Goal: Task Accomplishment & Management: Complete application form

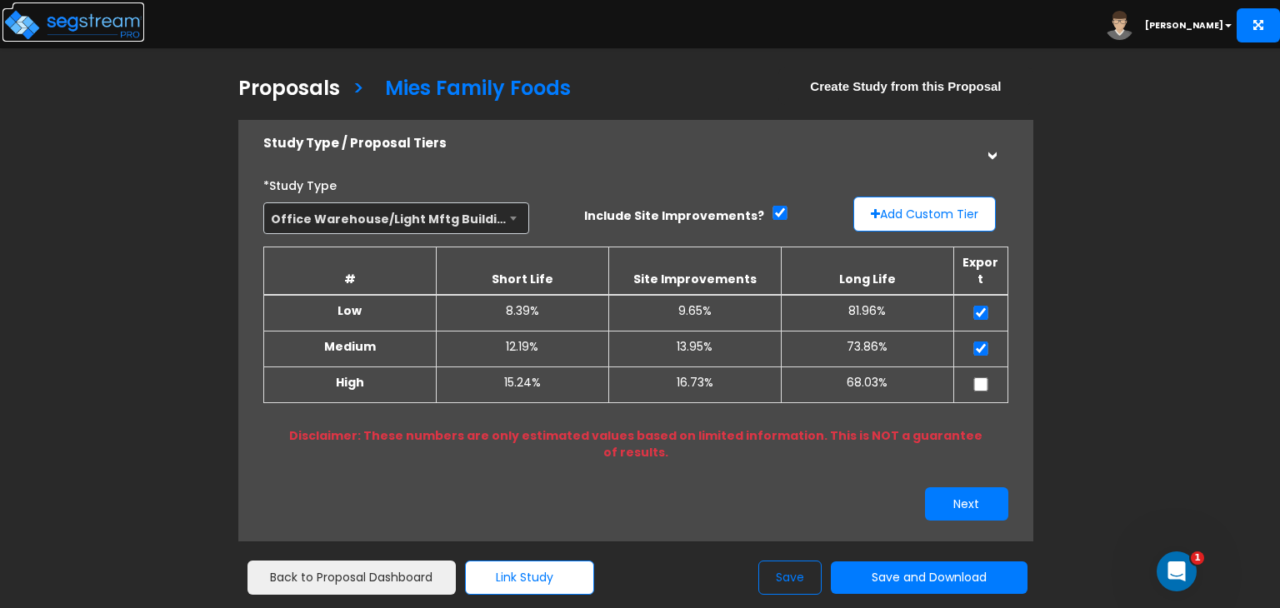
click at [94, 21] on img at bounding box center [74, 24] width 142 height 33
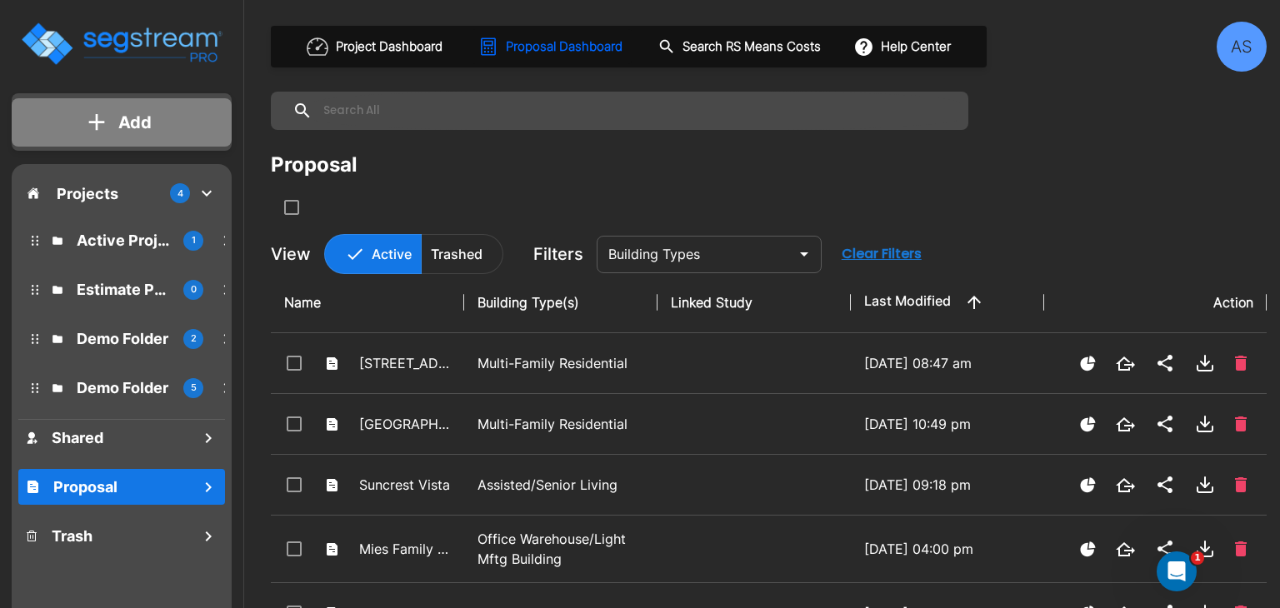
click at [90, 130] on icon "mailbox folders" at bounding box center [96, 122] width 17 height 18
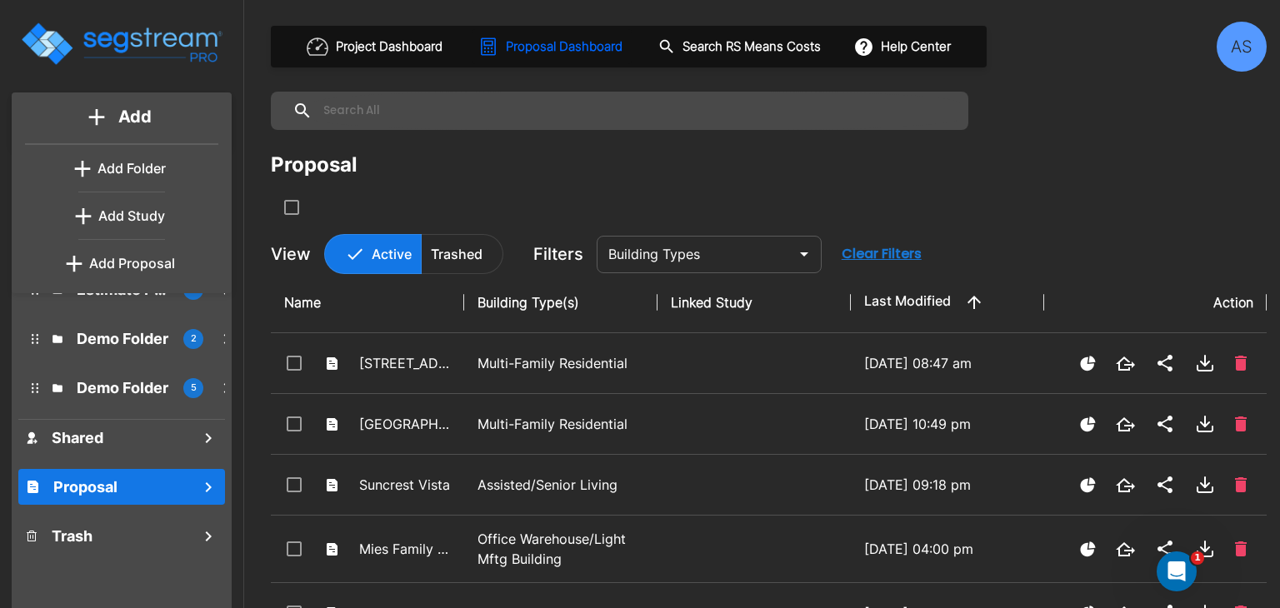
click at [114, 265] on p "Add Proposal" at bounding box center [132, 263] width 86 height 20
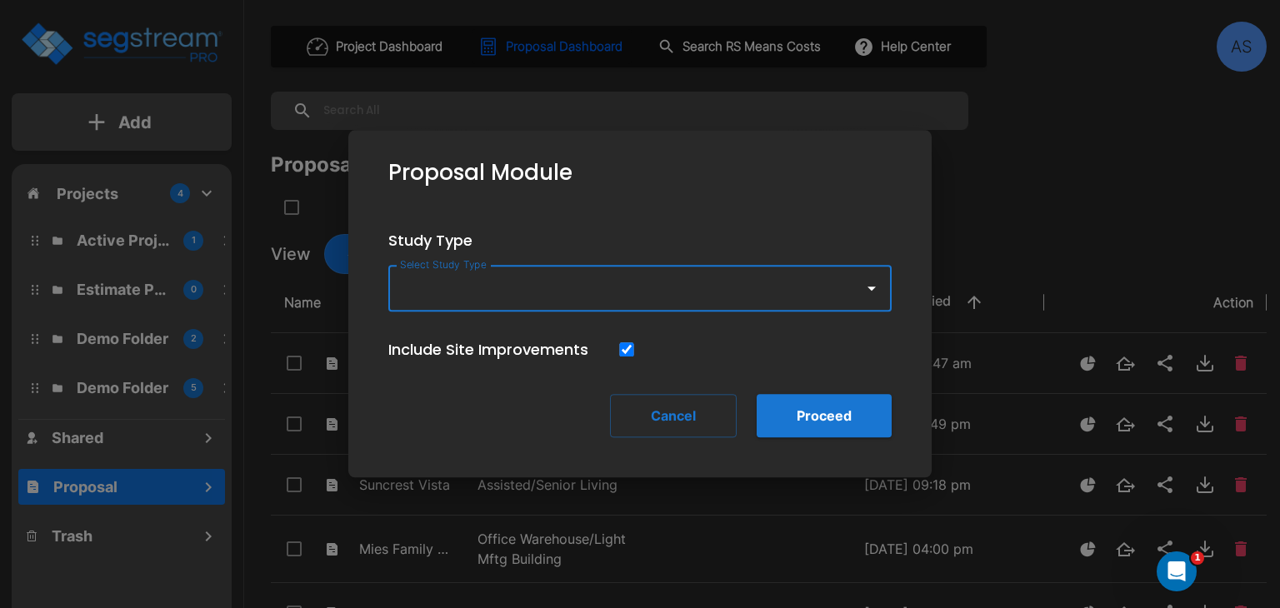
click at [867, 291] on icon "button" at bounding box center [872, 288] width 20 height 20
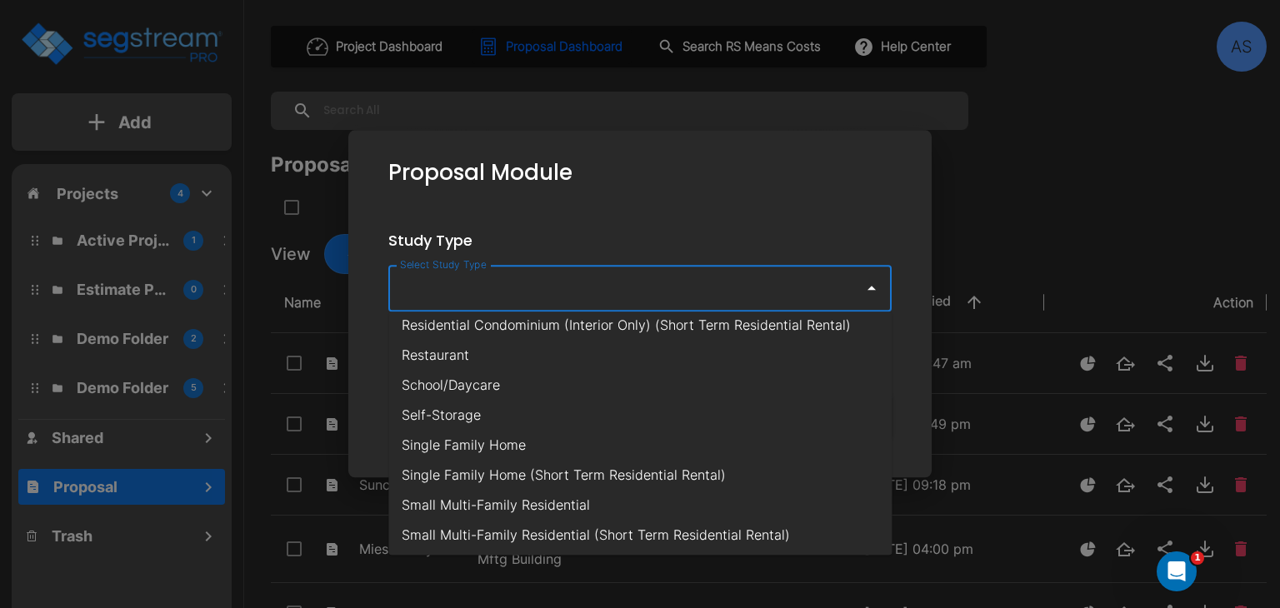
scroll to position [1167, 0]
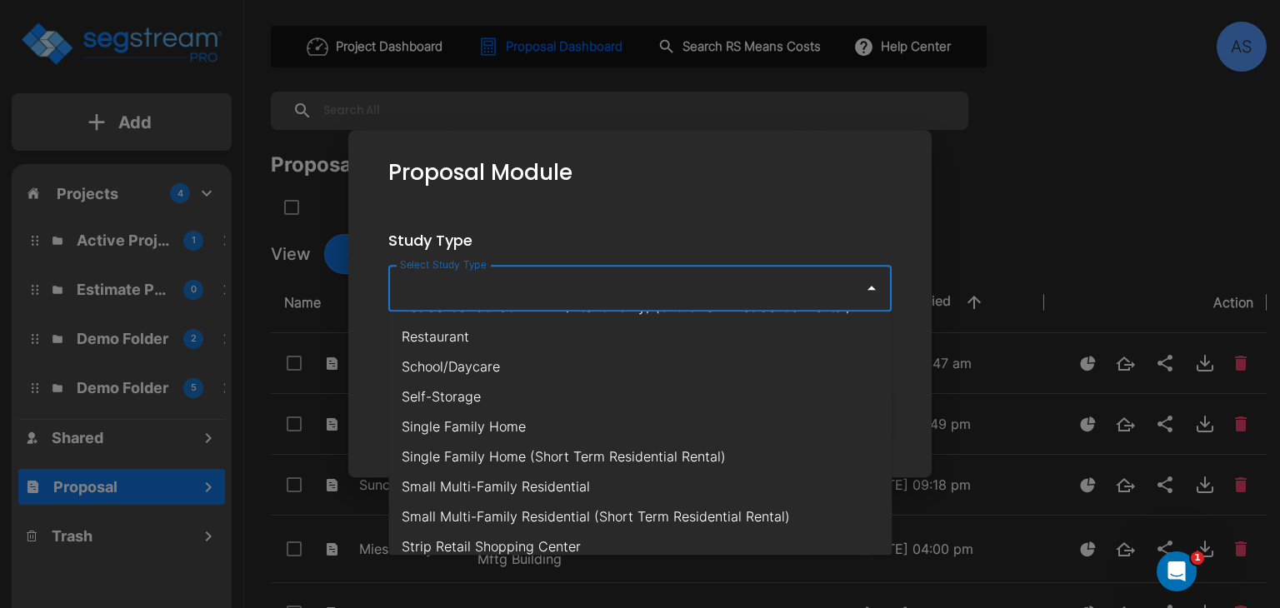
click at [516, 452] on li "Single Family Home (Short Term Residential Rental)" at bounding box center [639, 457] width 503 height 30
type input "Single Family Home (Short Term Residential Rental)"
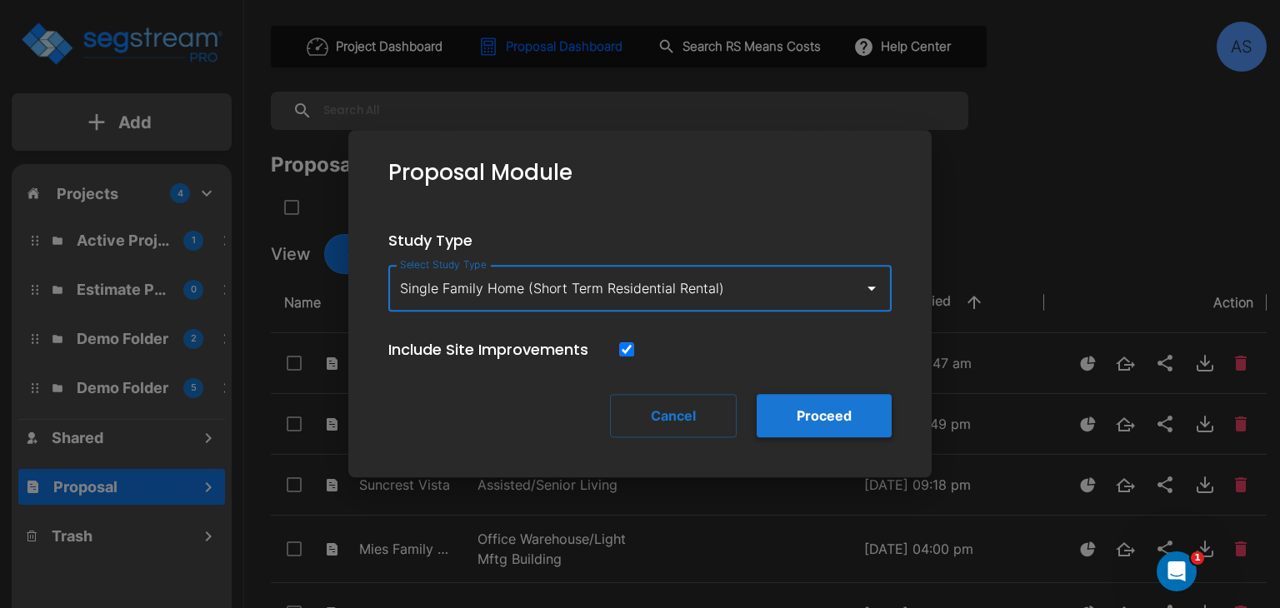
click at [849, 426] on button "Proceed" at bounding box center [824, 415] width 135 height 43
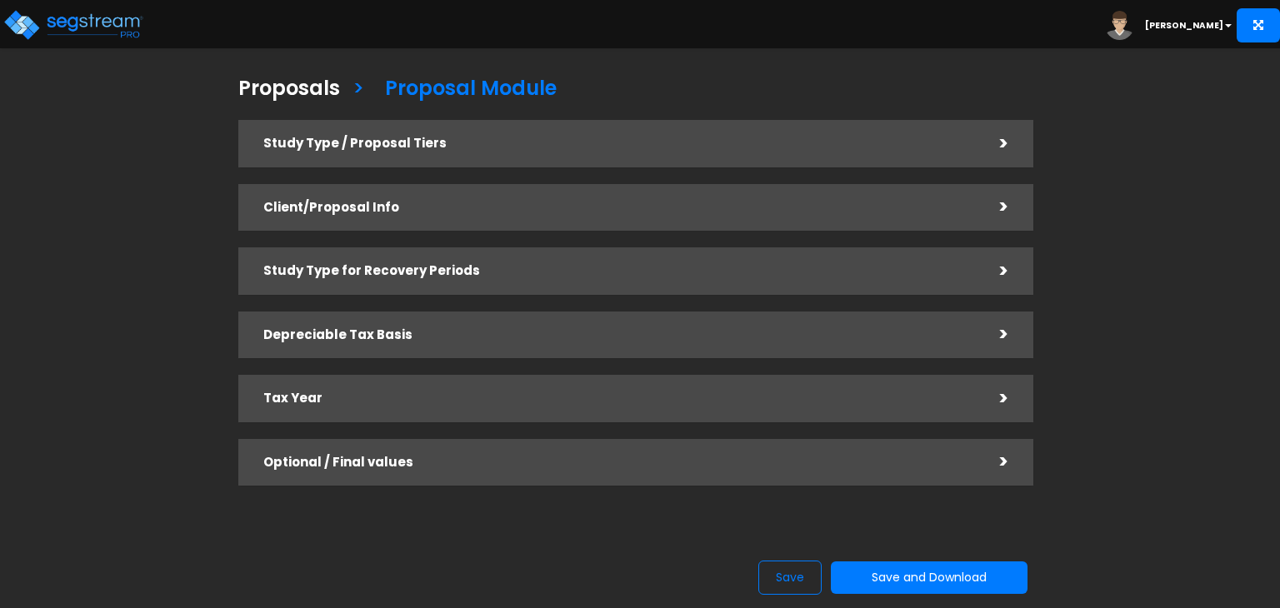
checkbox input "true"
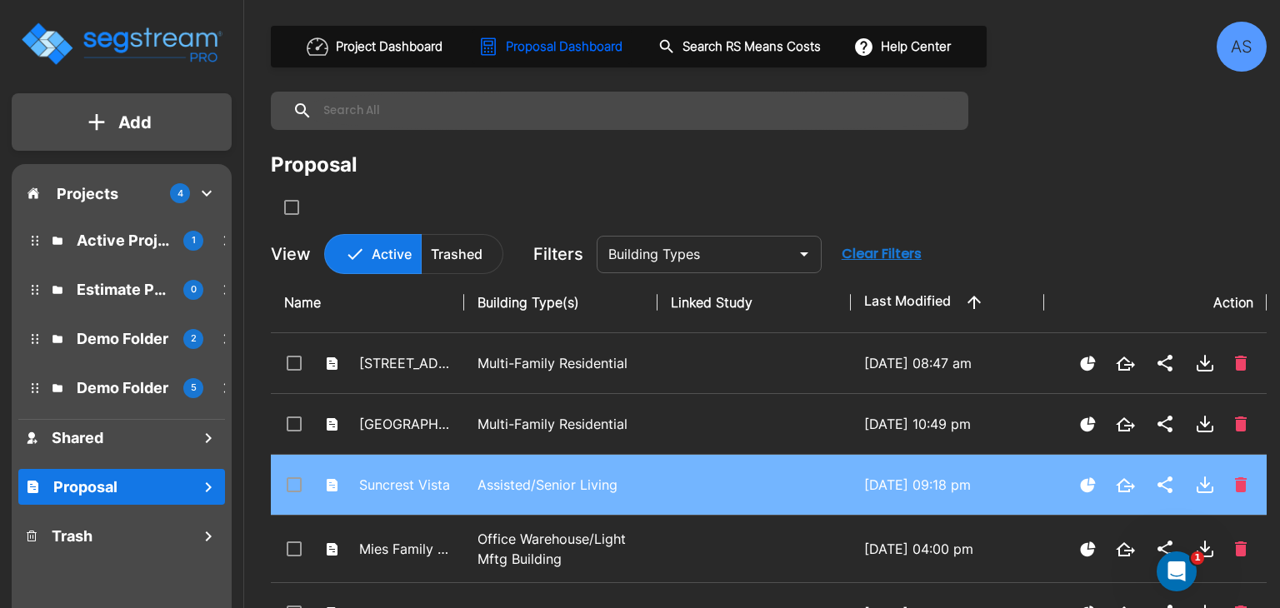
click at [493, 478] on p "Assisted/Senior Living" at bounding box center [561, 485] width 167 height 20
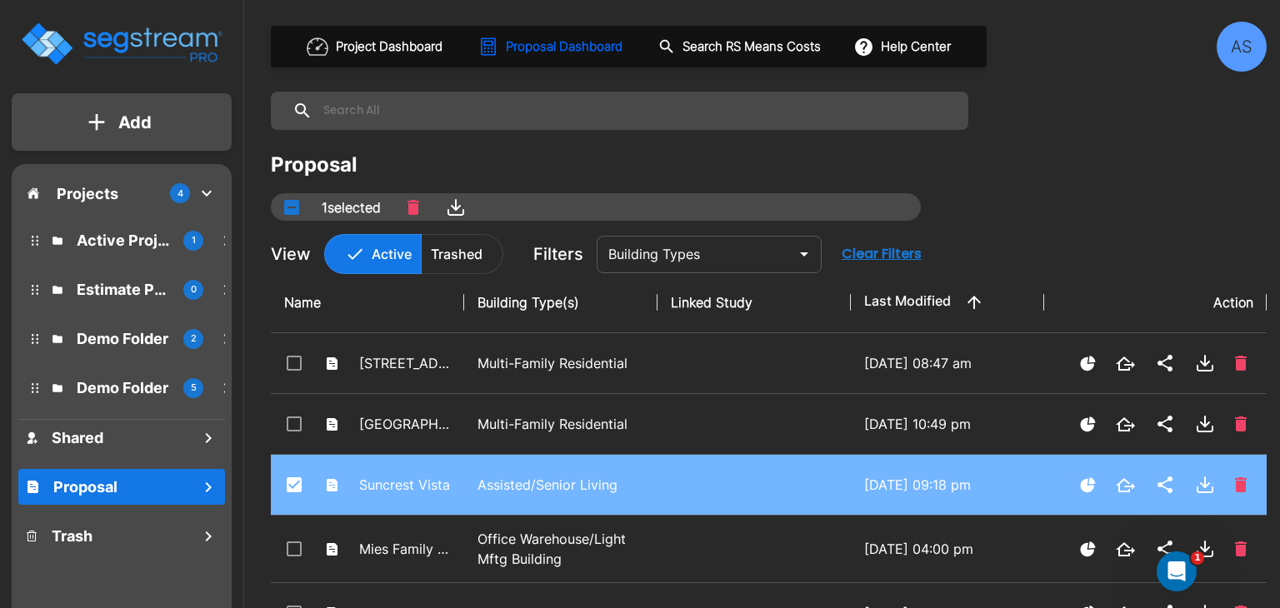
click at [493, 478] on p "Assisted/Senior Living" at bounding box center [561, 485] width 167 height 20
checkbox input "false"
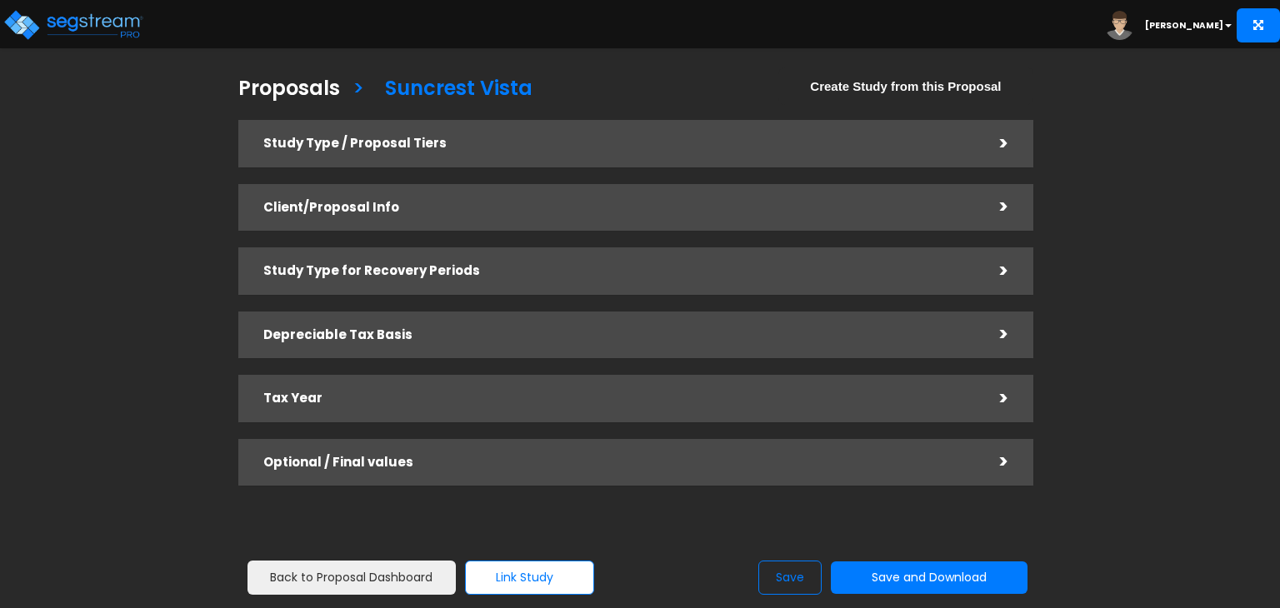
checkbox input "true"
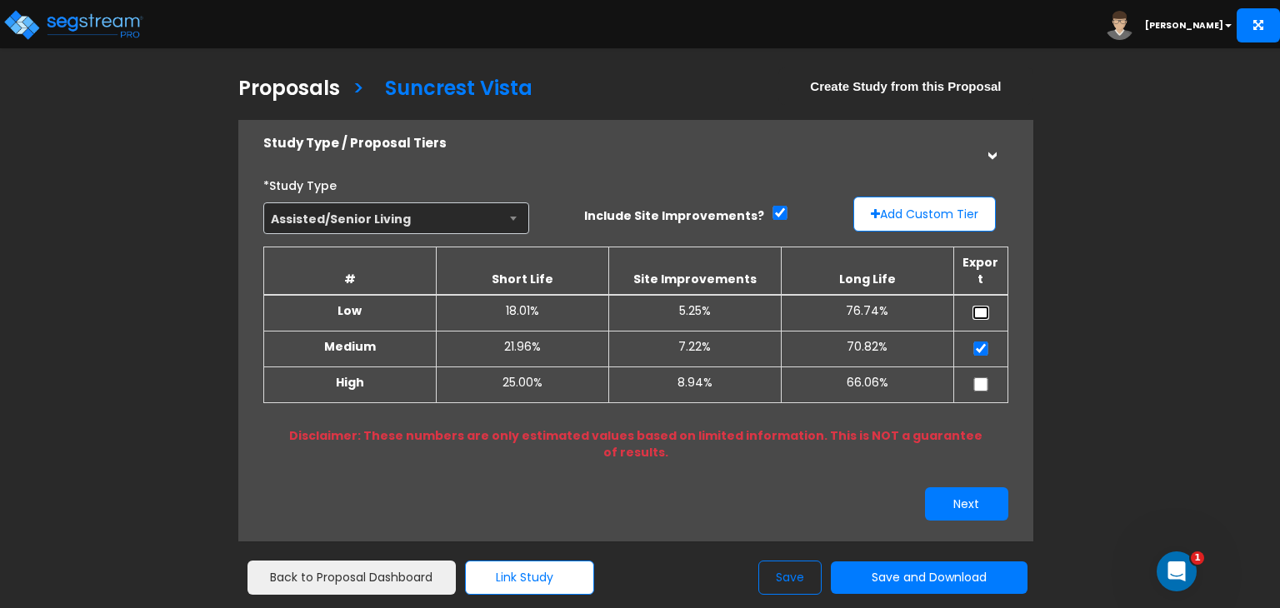
click at [978, 306] on input "checkbox" at bounding box center [981, 313] width 17 height 14
checkbox input "true"
click at [986, 378] on input "checkbox" at bounding box center [981, 385] width 17 height 14
checkbox input "true"
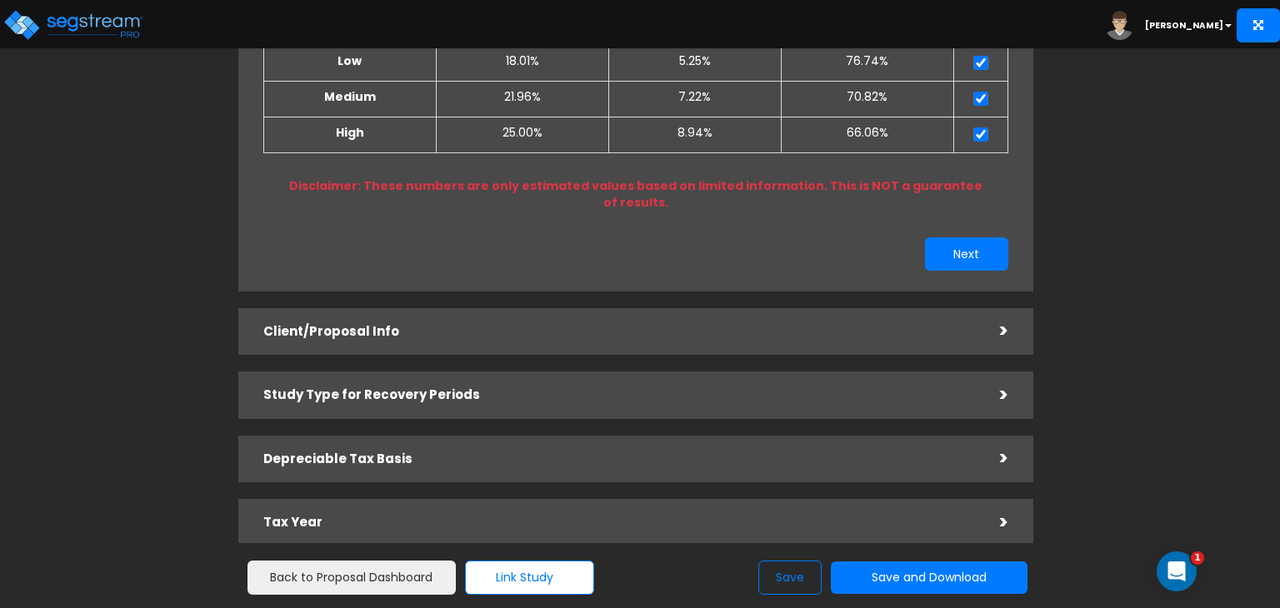
click at [614, 317] on div "Client/Proposal Info" at bounding box center [619, 332] width 712 height 31
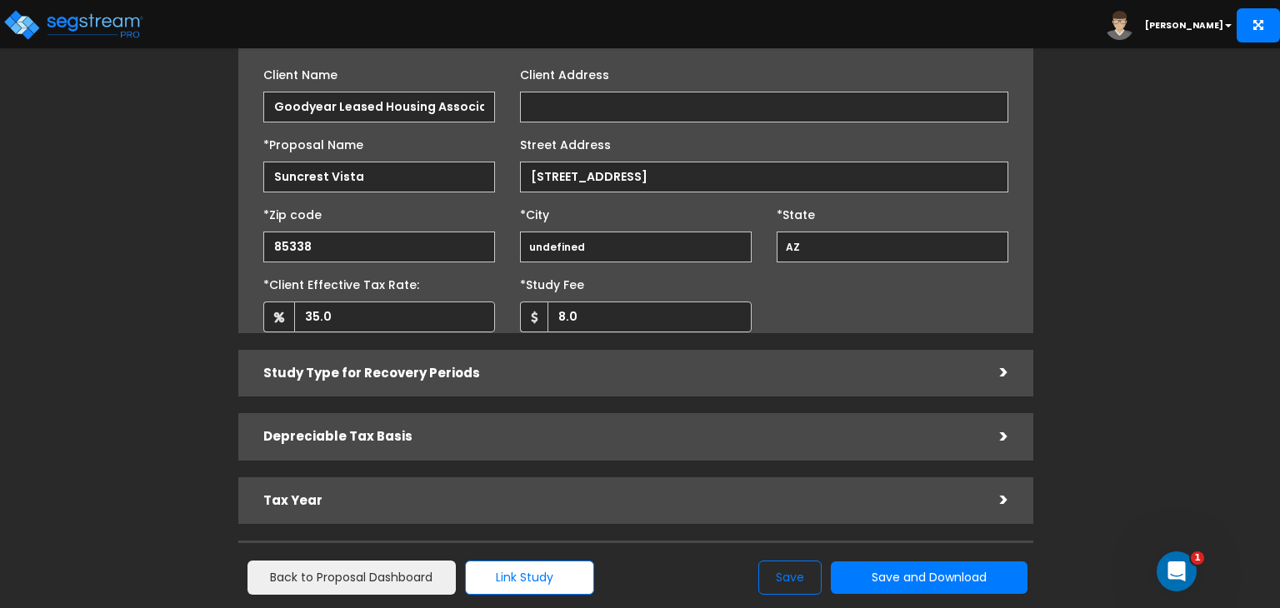
scroll to position [210, 0]
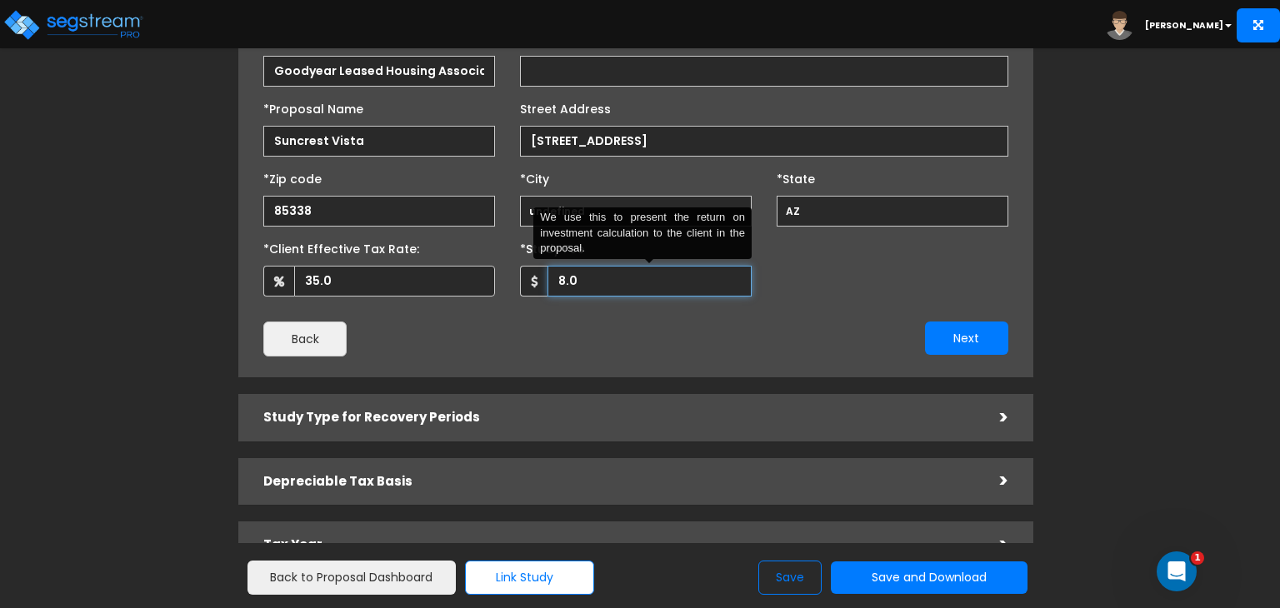
drag, startPoint x: 589, startPoint y: 280, endPoint x: 539, endPoint y: 277, distance: 50.1
click at [539, 277] on div "8.0 We use this to present the return on investment calculation to the client i…" at bounding box center [636, 281] width 232 height 31
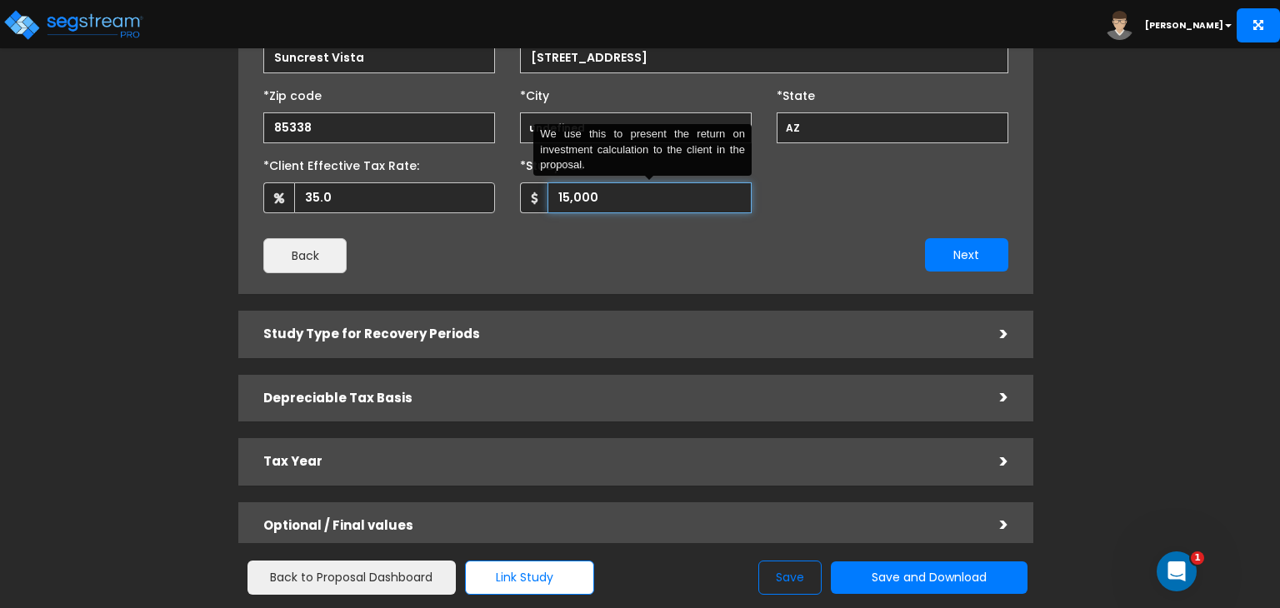
scroll to position [373, 0]
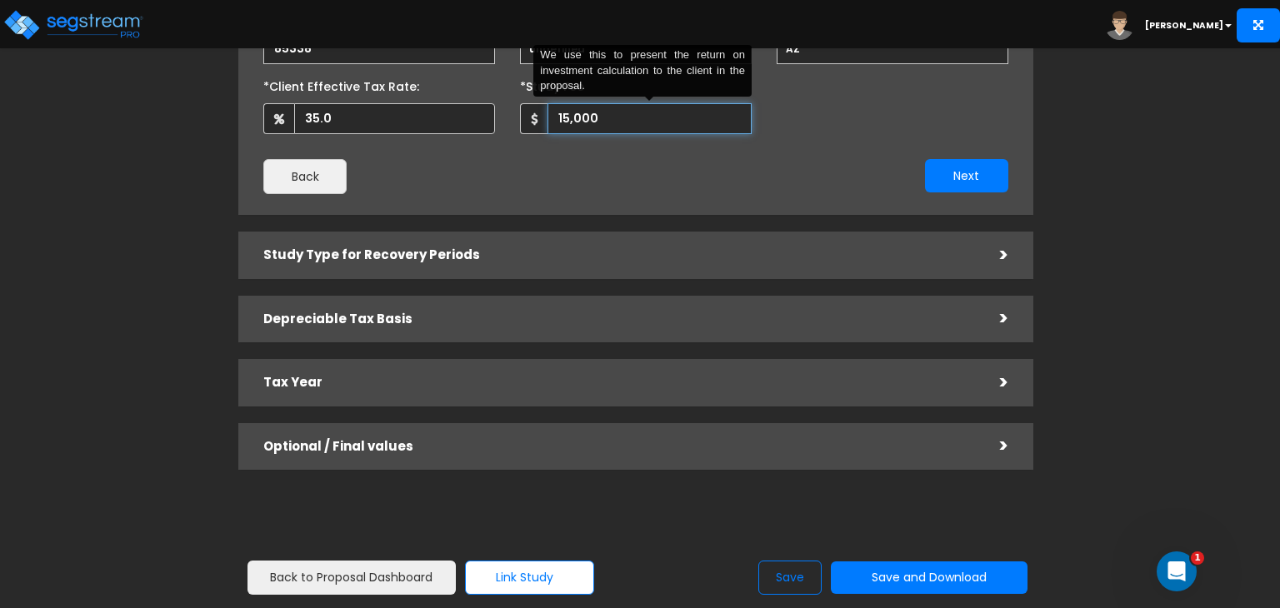
type input "15,000"
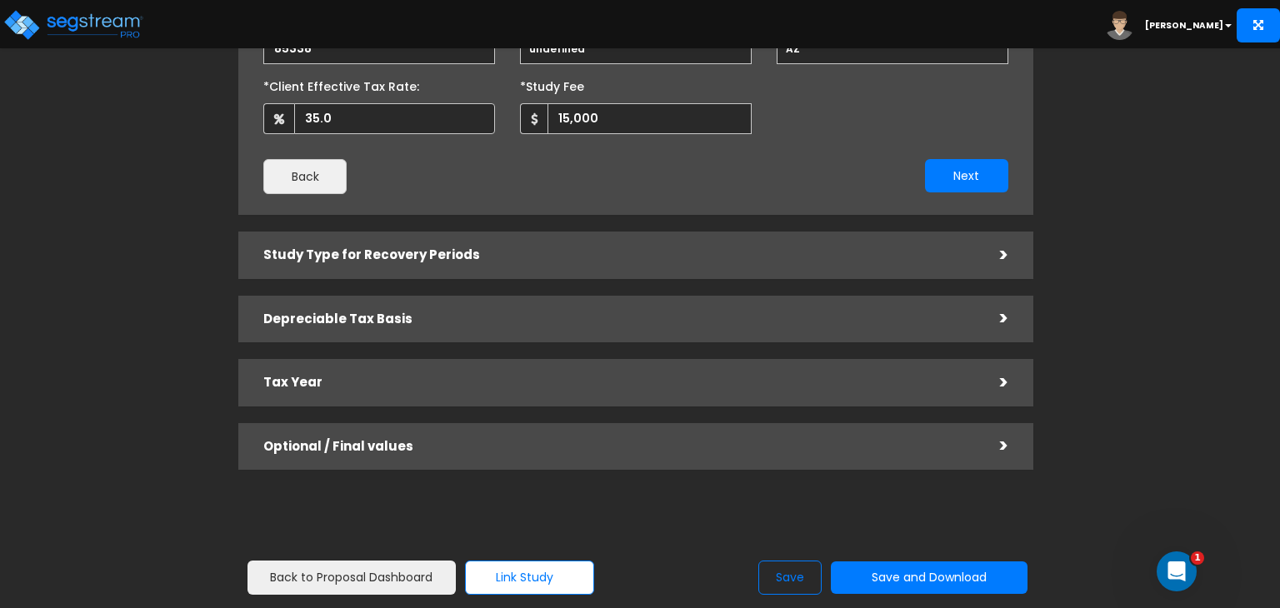
click at [578, 448] on h5 "Optional / Final values" at bounding box center [619, 447] width 712 height 14
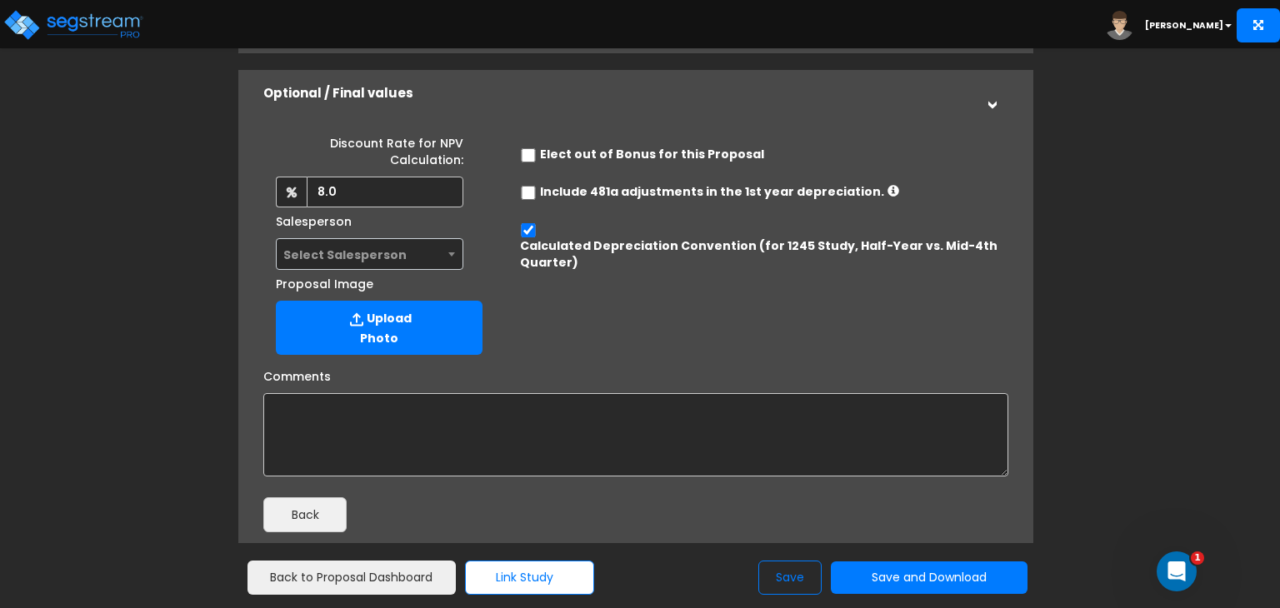
scroll to position [286, 0]
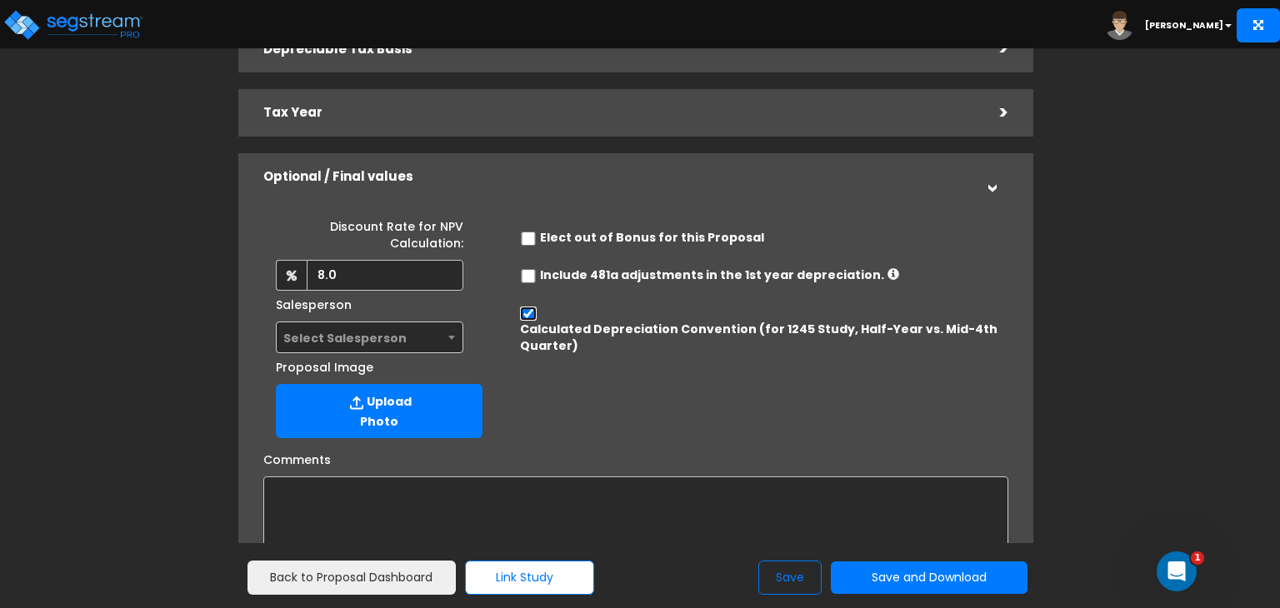
click at [528, 314] on input "Calculated Depreciation Convention (for 1245 Study, Half-Year vs. Mid-4th Quart…" at bounding box center [528, 314] width 17 height 14
checkbox input "false"
radio input "true"
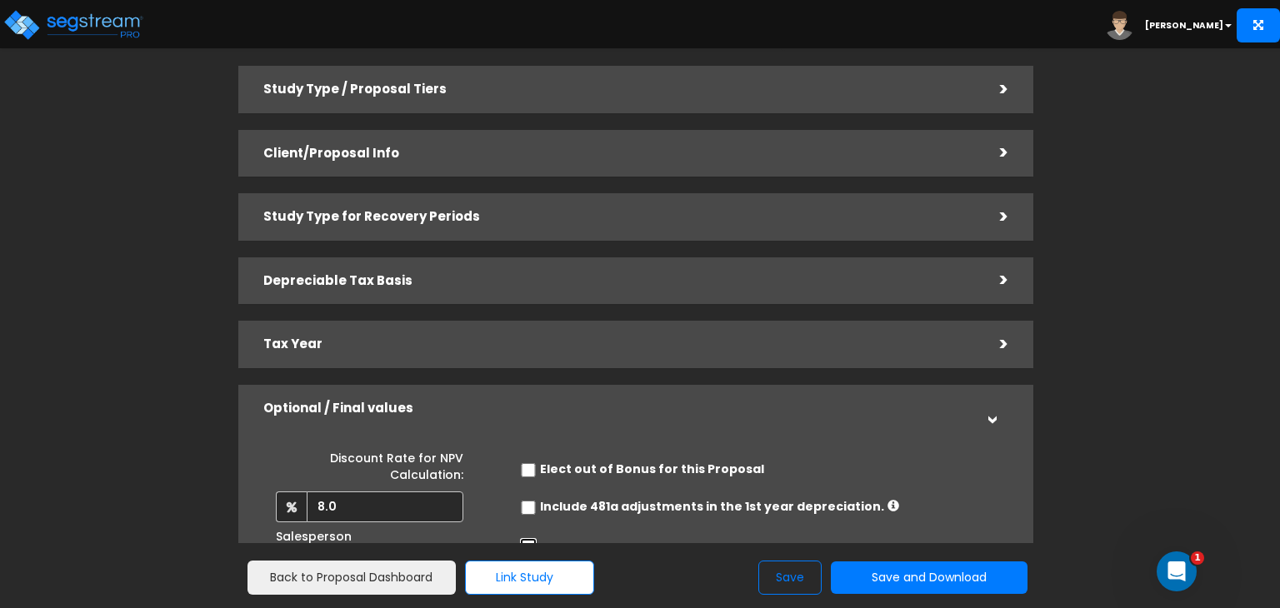
scroll to position [83, 0]
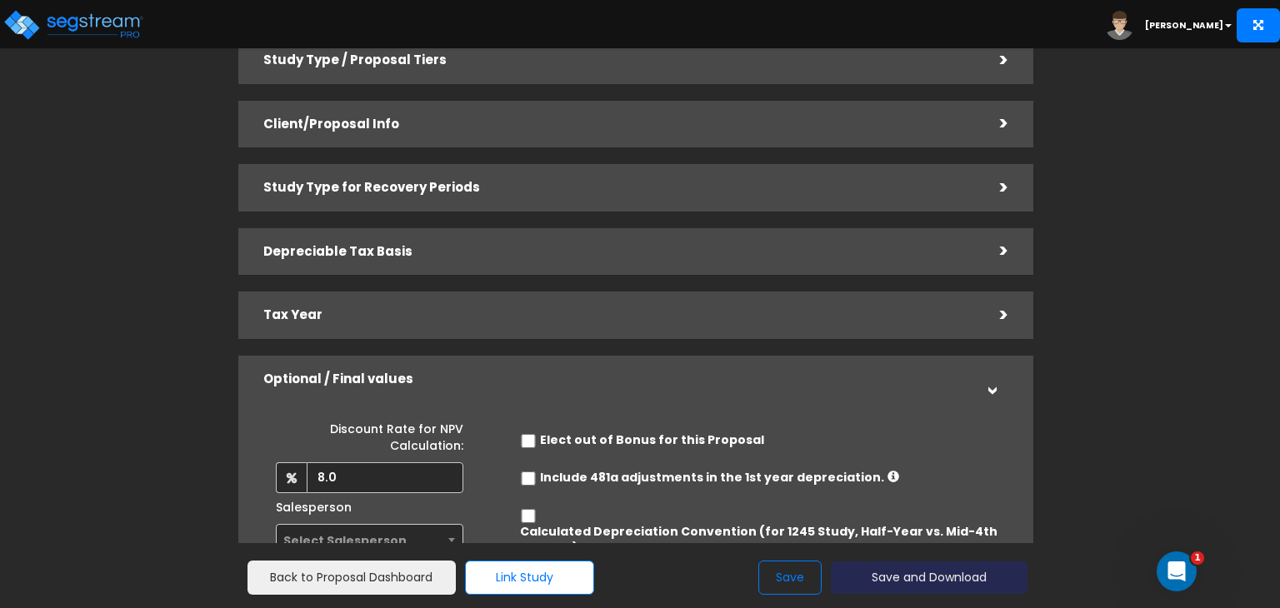
click at [894, 572] on button "Save and Download" at bounding box center [929, 578] width 197 height 33
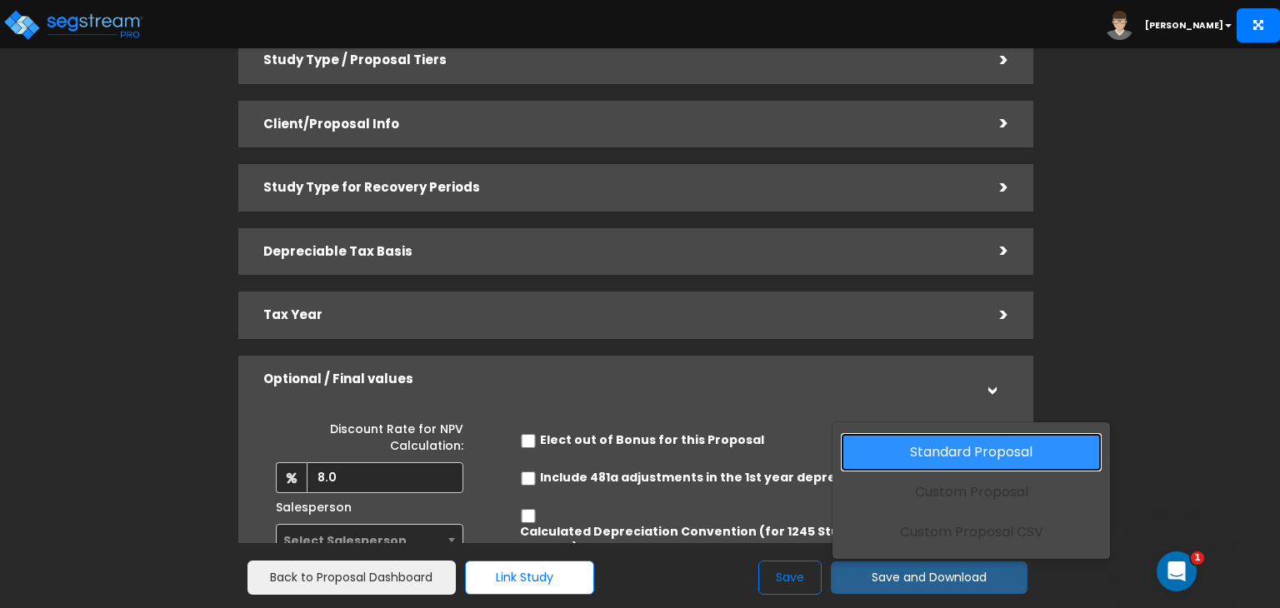
click at [937, 449] on link "Standard Proposal" at bounding box center [971, 452] width 261 height 38
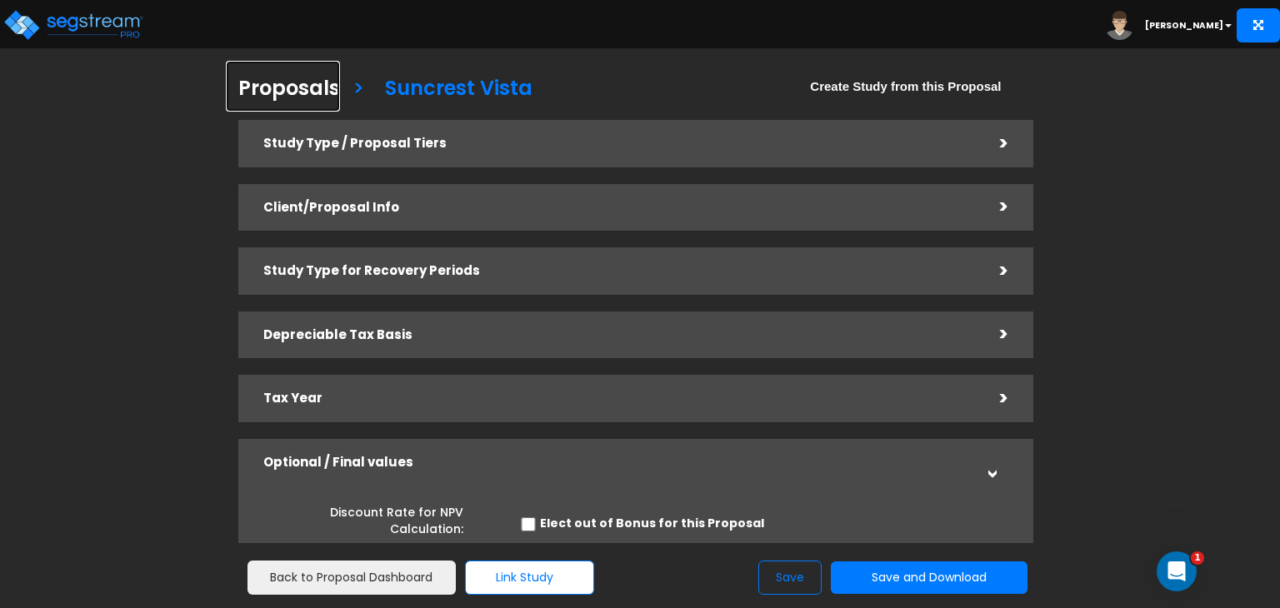
click at [272, 94] on h3 "Proposals" at bounding box center [289, 91] width 102 height 26
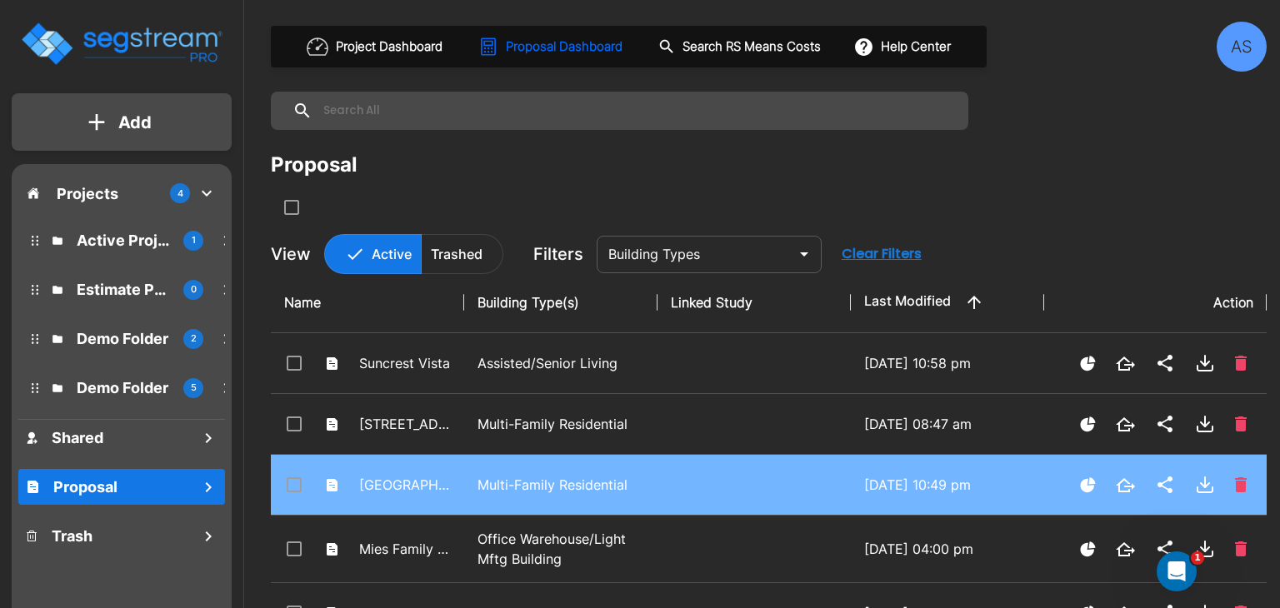
click at [570, 476] on p "Multi-Family Residential" at bounding box center [561, 485] width 167 height 20
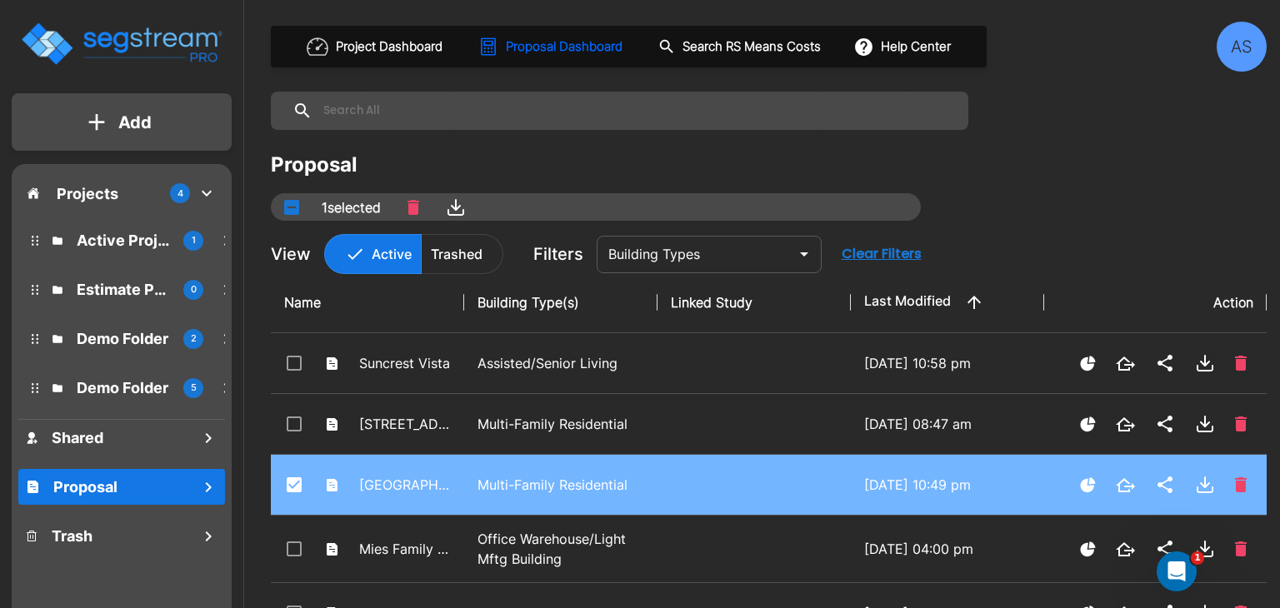
click at [570, 476] on p "Multi-Family Residential" at bounding box center [561, 485] width 167 height 20
checkbox input "false"
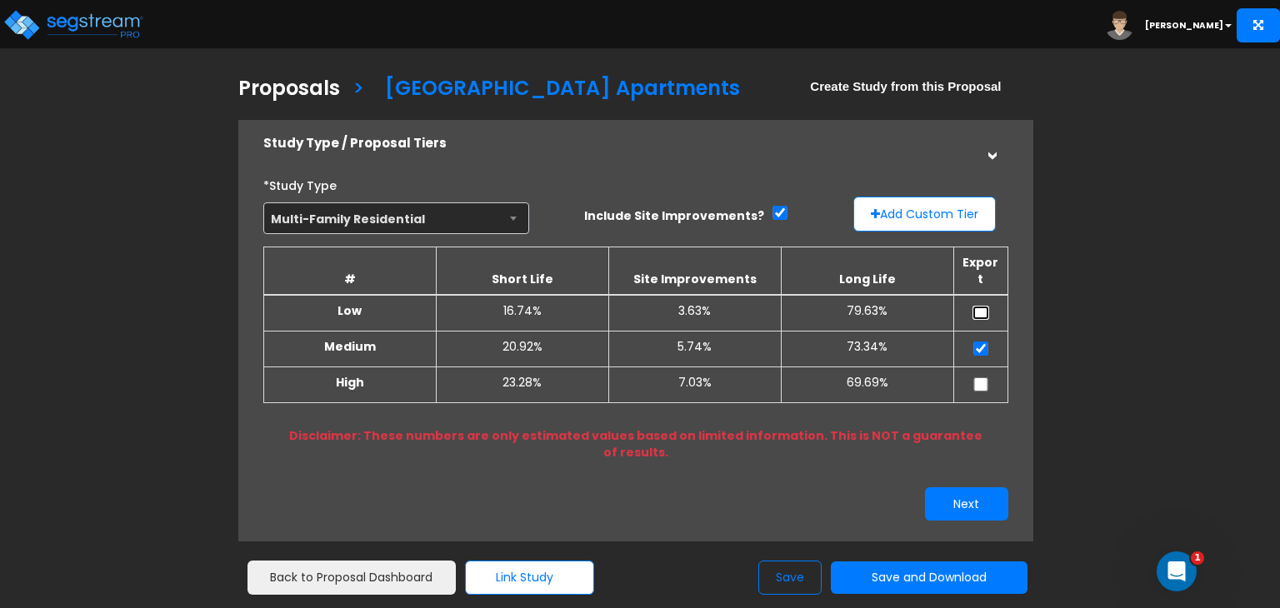
click at [983, 306] on input "checkbox" at bounding box center [981, 313] width 17 height 14
checkbox input "true"
click at [981, 378] on input "checkbox" at bounding box center [981, 385] width 17 height 14
checkbox input "true"
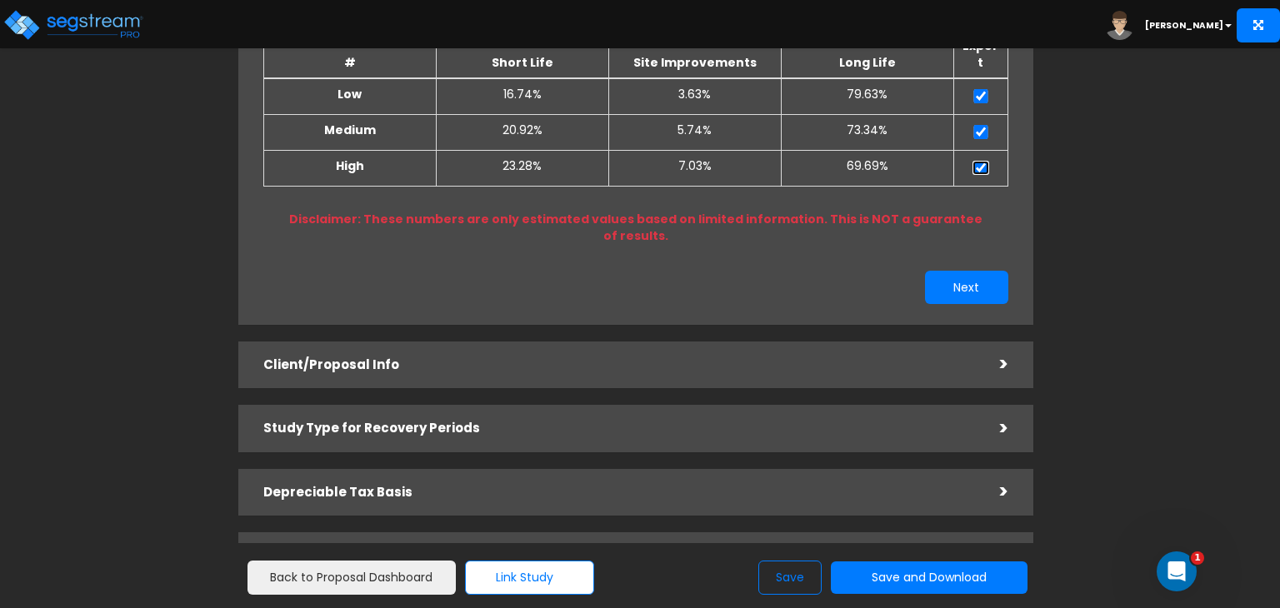
scroll to position [250, 0]
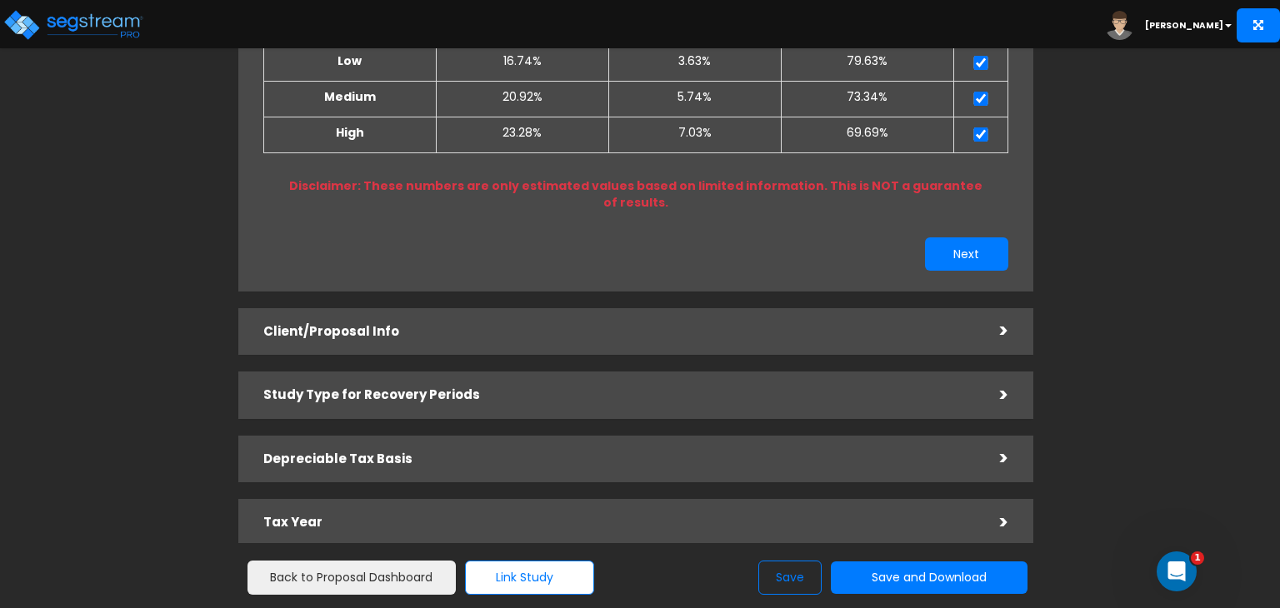
click at [662, 317] on div "Client/Proposal Info" at bounding box center [619, 332] width 712 height 31
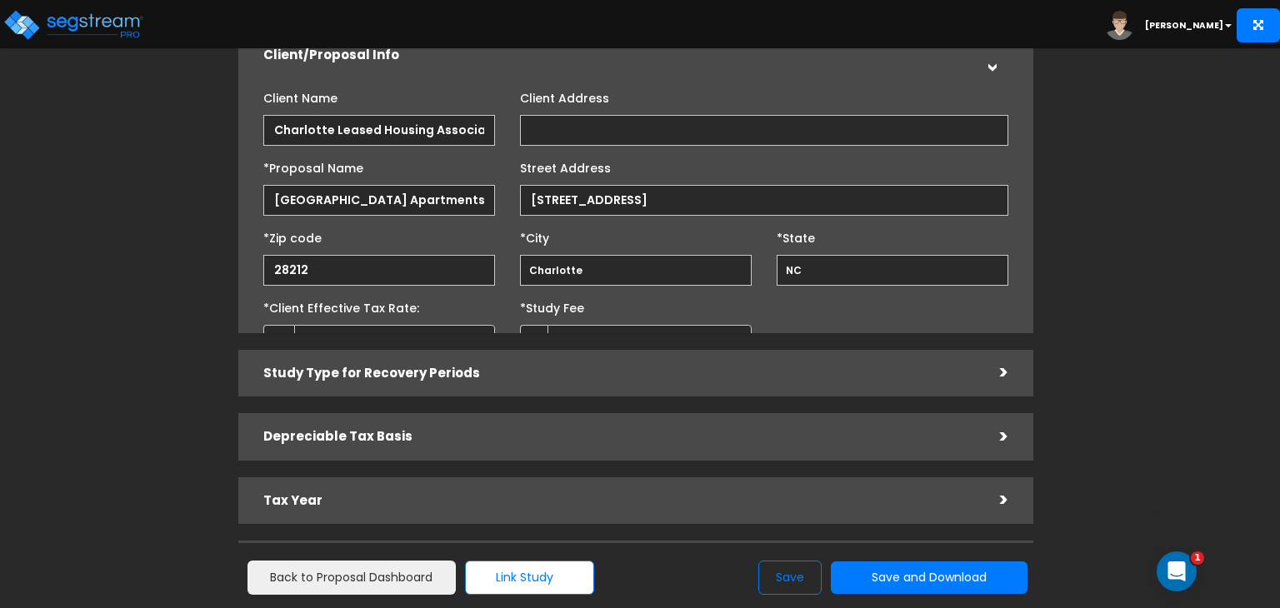
scroll to position [220, 0]
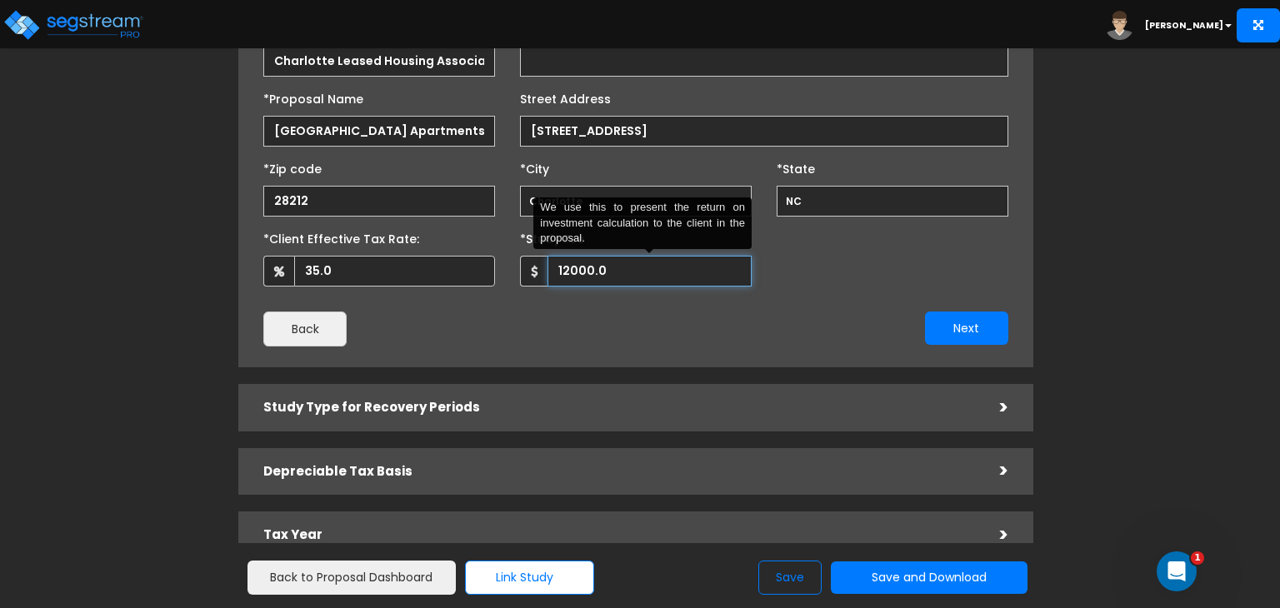
drag, startPoint x: 637, startPoint y: 268, endPoint x: 518, endPoint y: 263, distance: 119.3
click at [518, 263] on div "*Study Fee 12000.0 We use this to present the return on investment calculation …" at bounding box center [636, 256] width 257 height 62
type input "15,000"
click at [935, 325] on button "Next" at bounding box center [966, 328] width 83 height 33
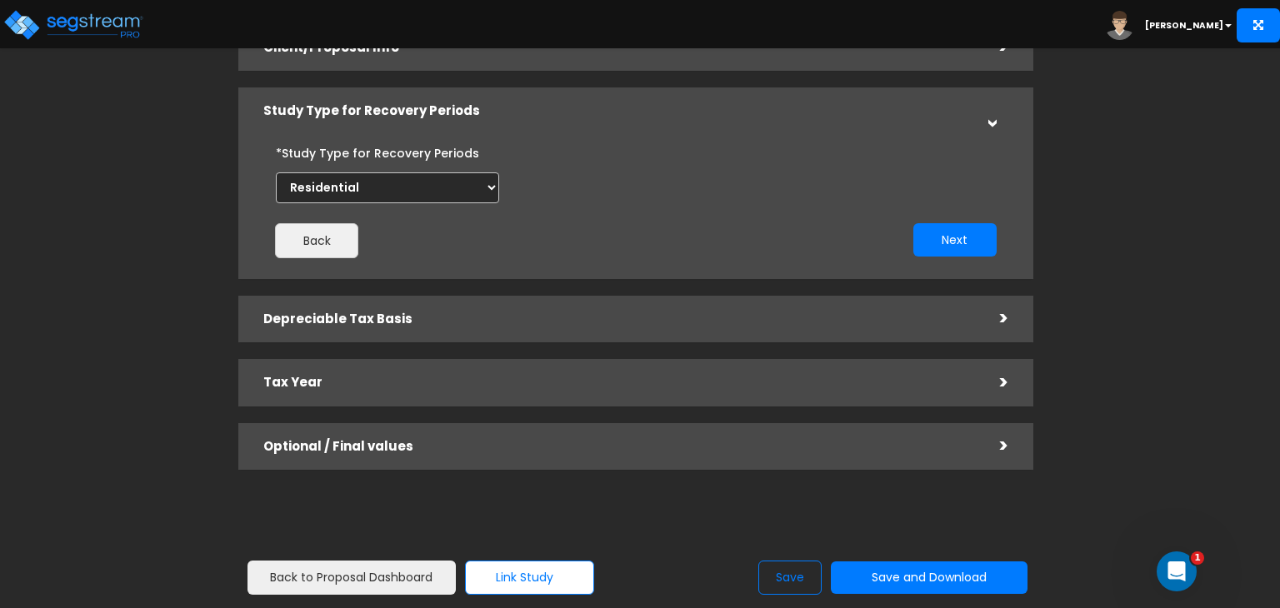
scroll to position [0, 0]
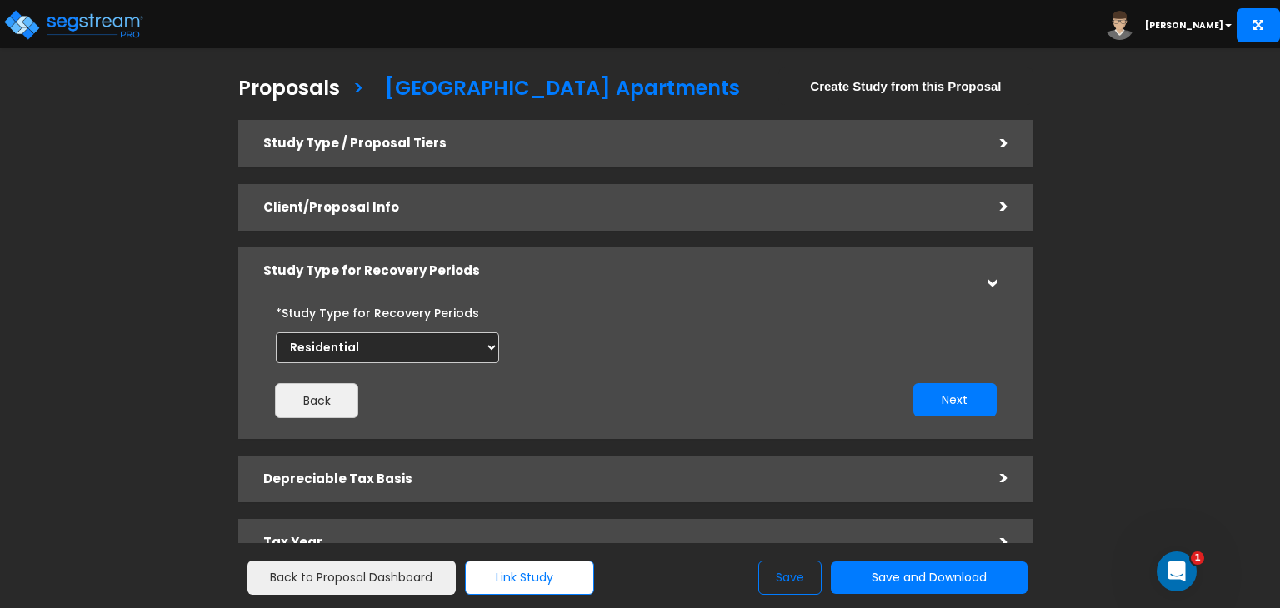
click at [628, 201] on h5 "Client/Proposal Info" at bounding box center [619, 208] width 712 height 14
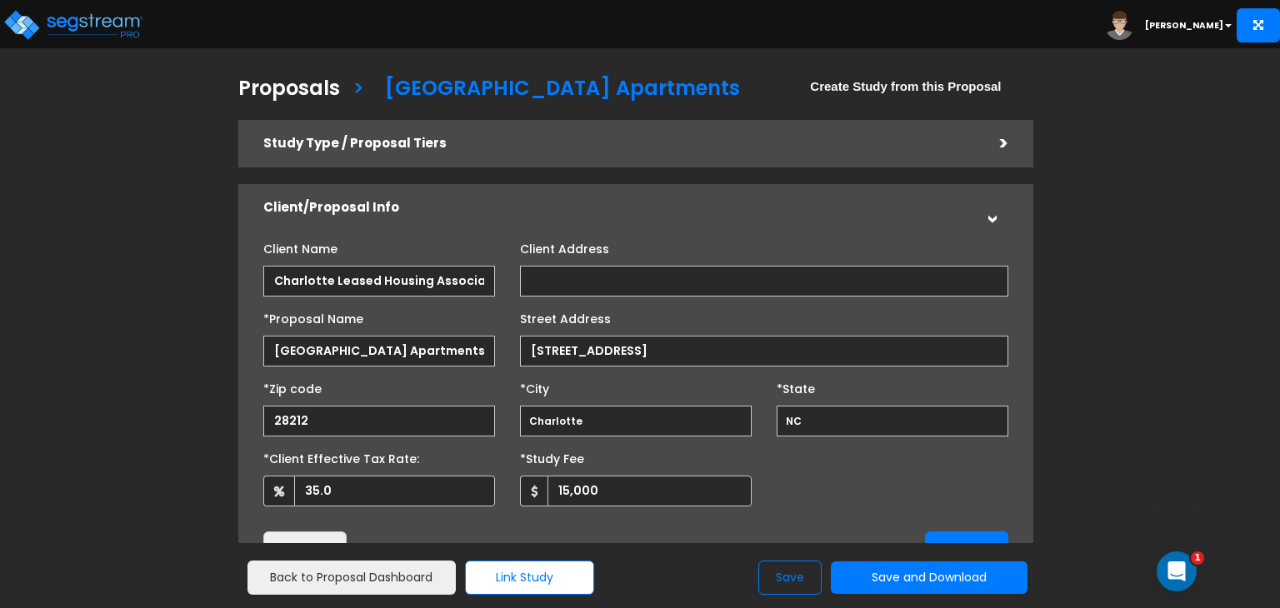
click at [543, 154] on div "Study Type / Proposal Tiers" at bounding box center [619, 143] width 712 height 31
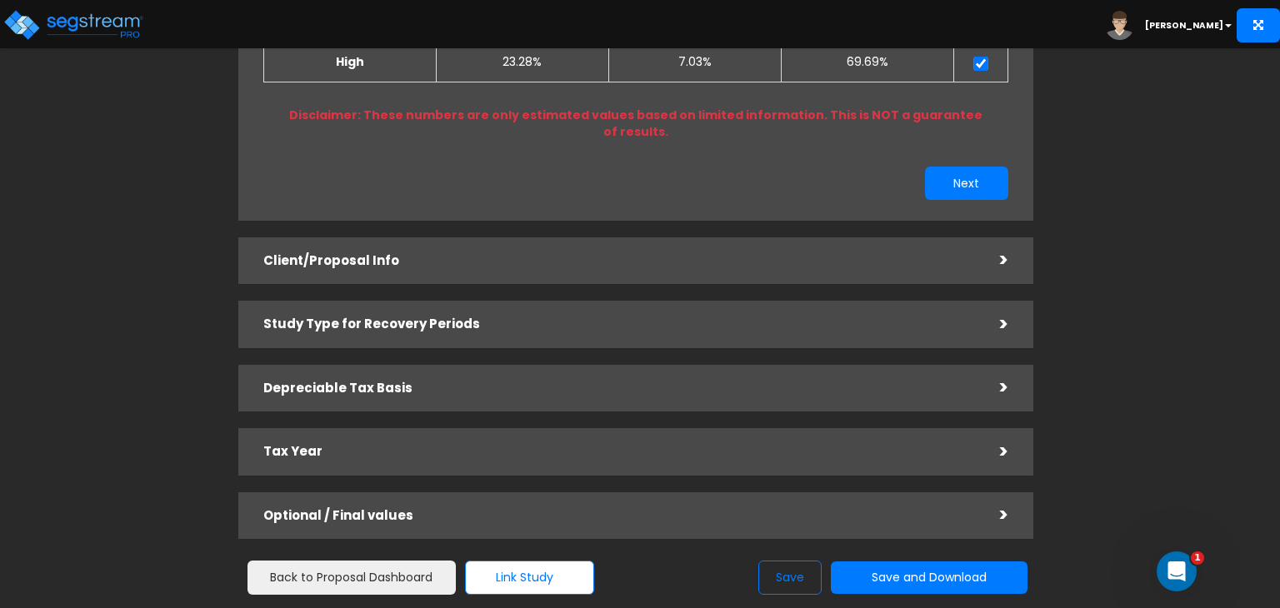
scroll to position [357, 0]
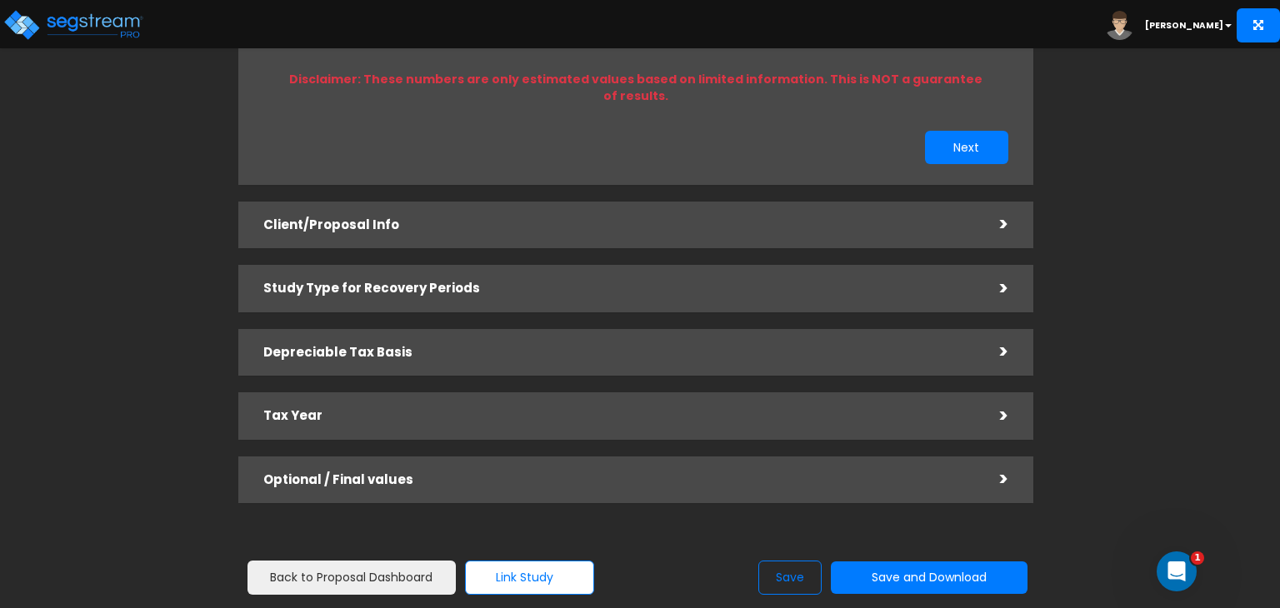
click at [580, 273] on div "Study Type for Recovery Periods" at bounding box center [619, 288] width 712 height 31
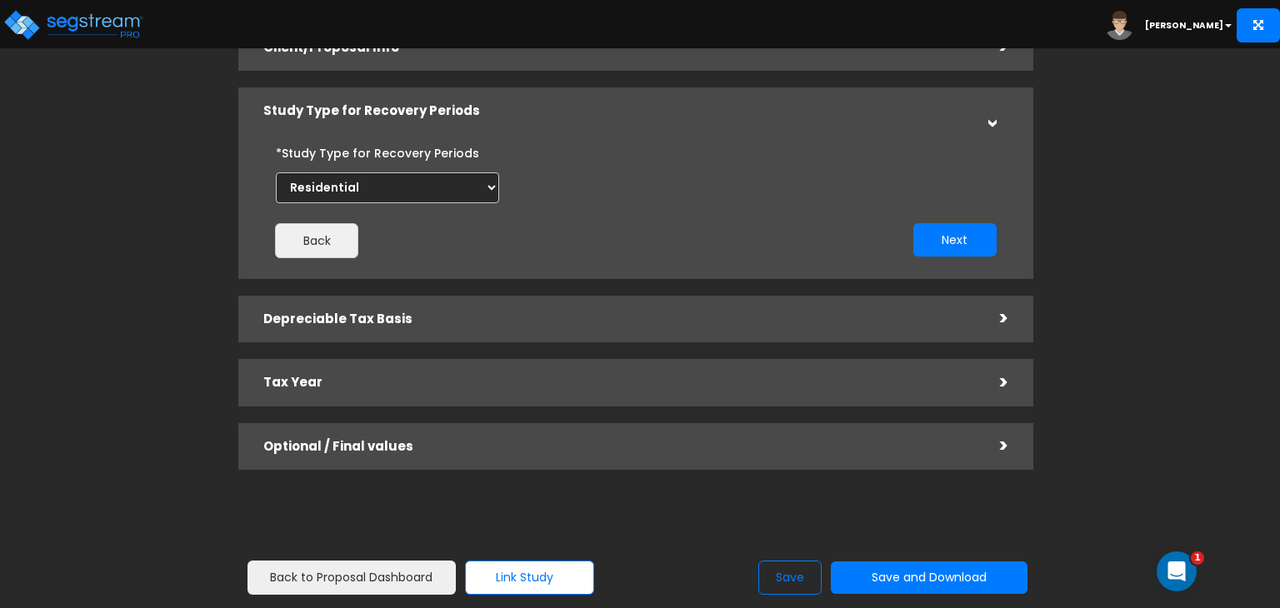
click at [588, 316] on h5 "Depreciable Tax Basis" at bounding box center [619, 320] width 712 height 14
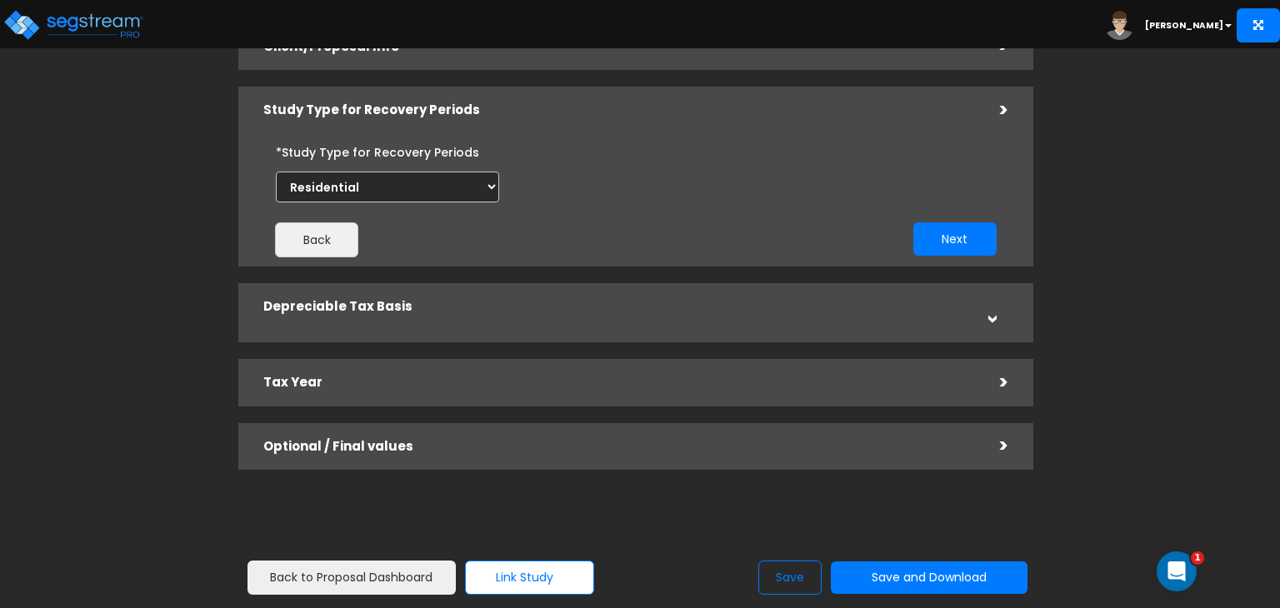
scroll to position [165, 0]
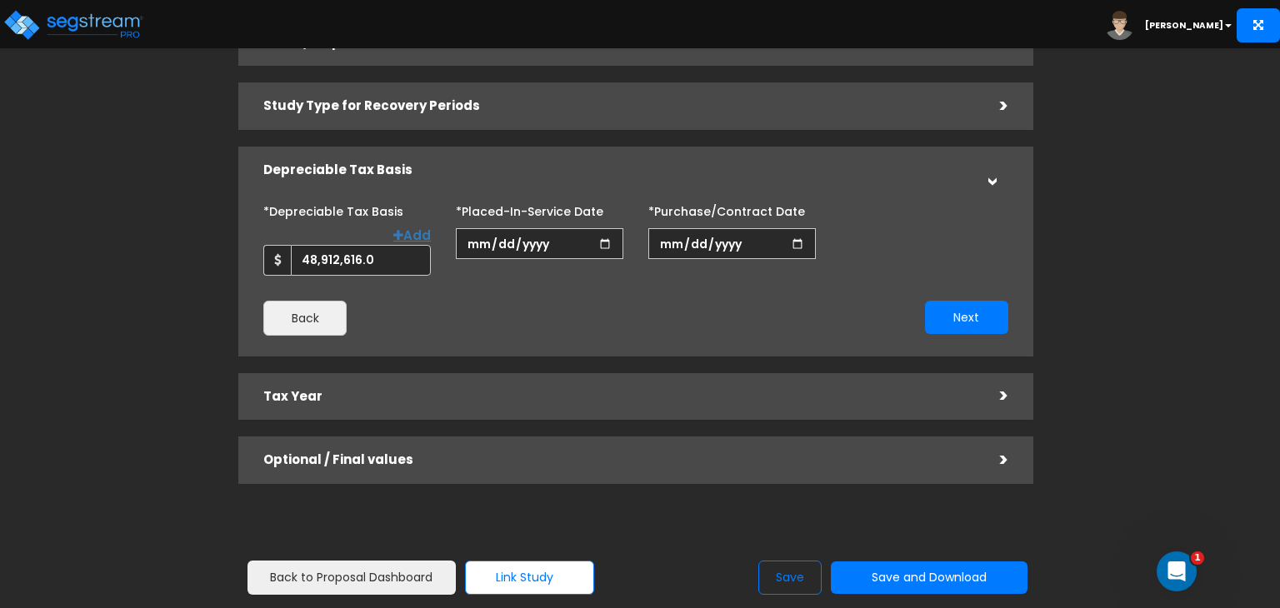
click at [588, 455] on h5 "Optional / Final values" at bounding box center [619, 460] width 712 height 14
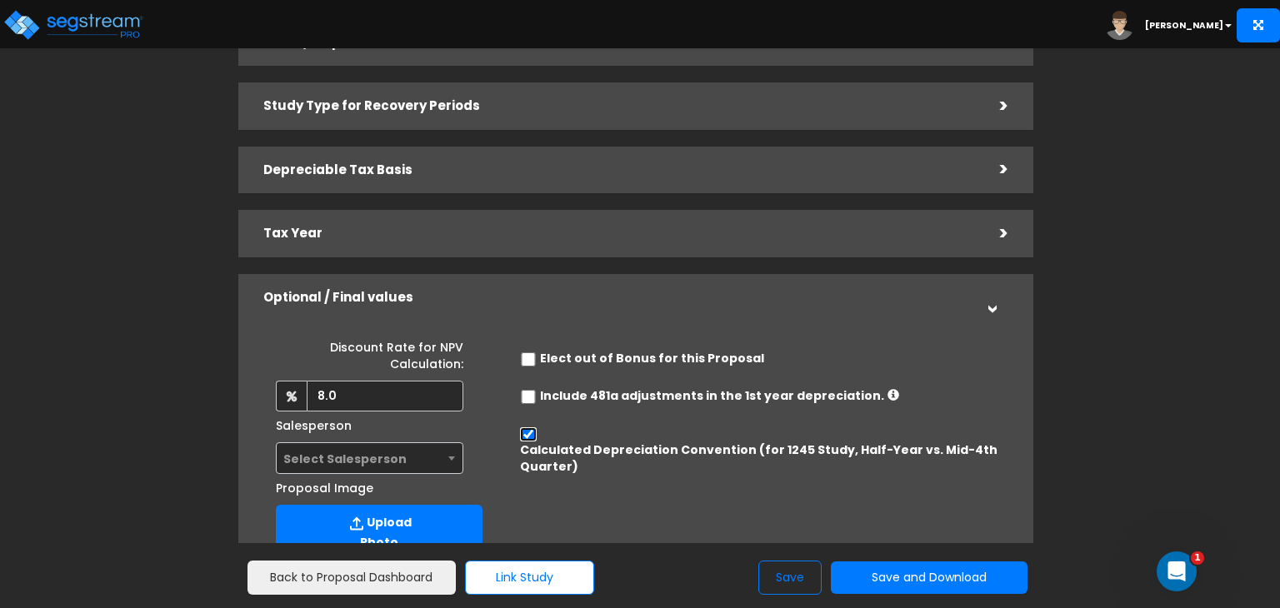
click at [530, 432] on input "Calculated Depreciation Convention (for 1245 Study, Half-Year vs. Mid-4th Quart…" at bounding box center [528, 435] width 17 height 14
checkbox input "false"
radio input "true"
click at [563, 494] on input "radio" at bounding box center [568, 492] width 11 height 11
radio input "true"
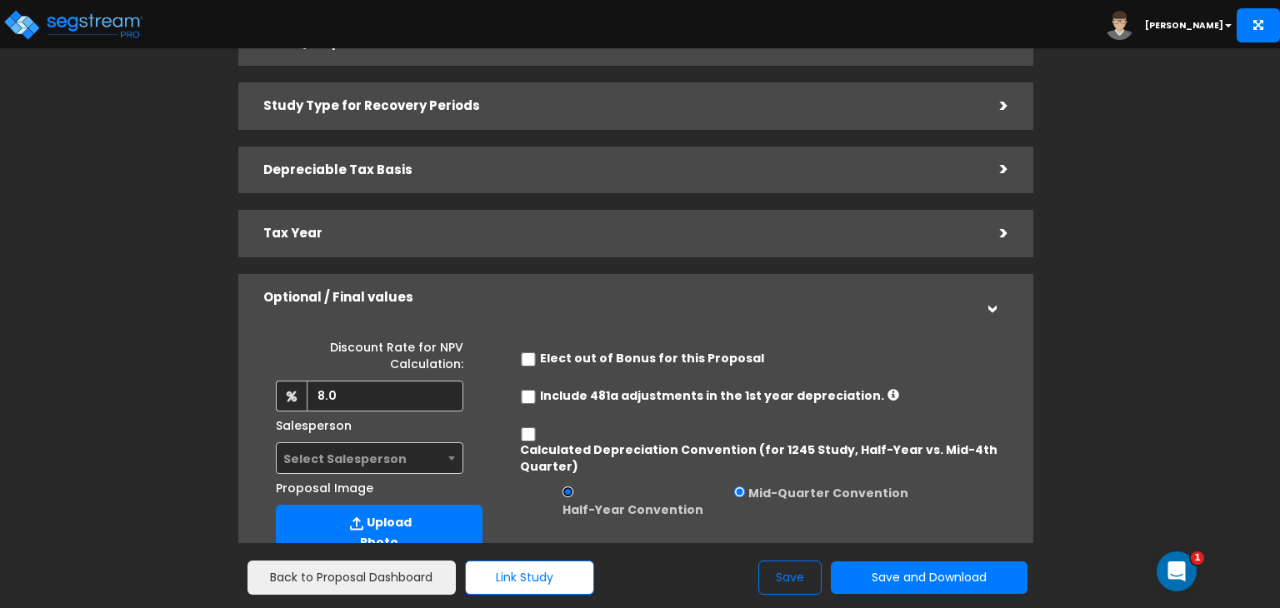
radio input "false"
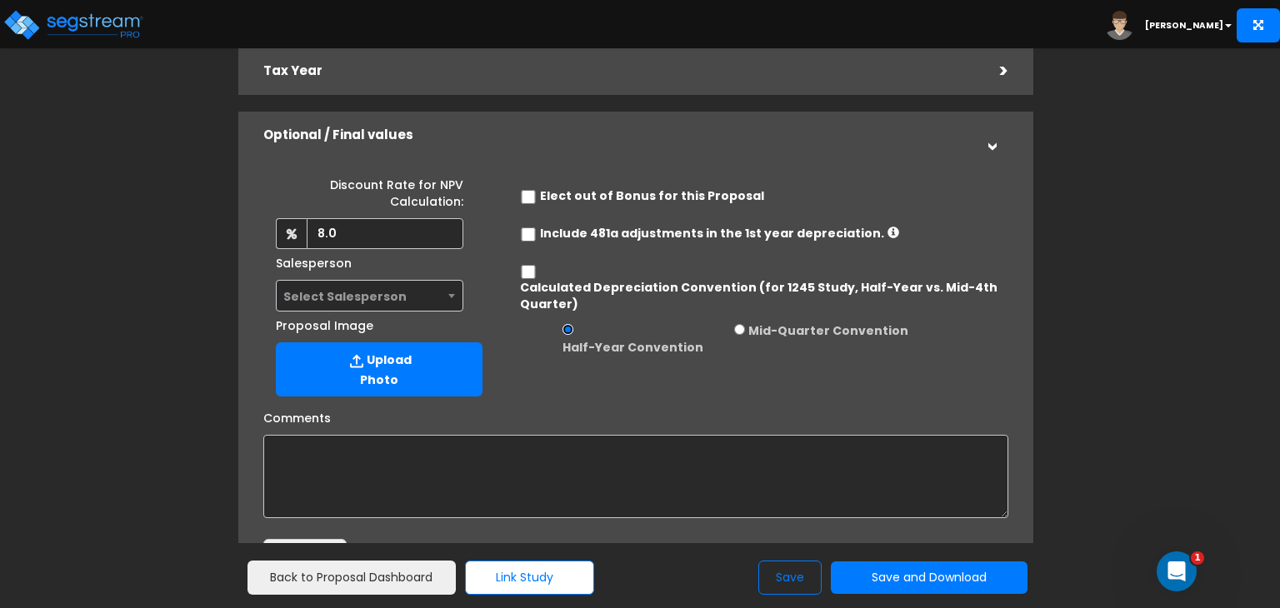
scroll to position [332, 0]
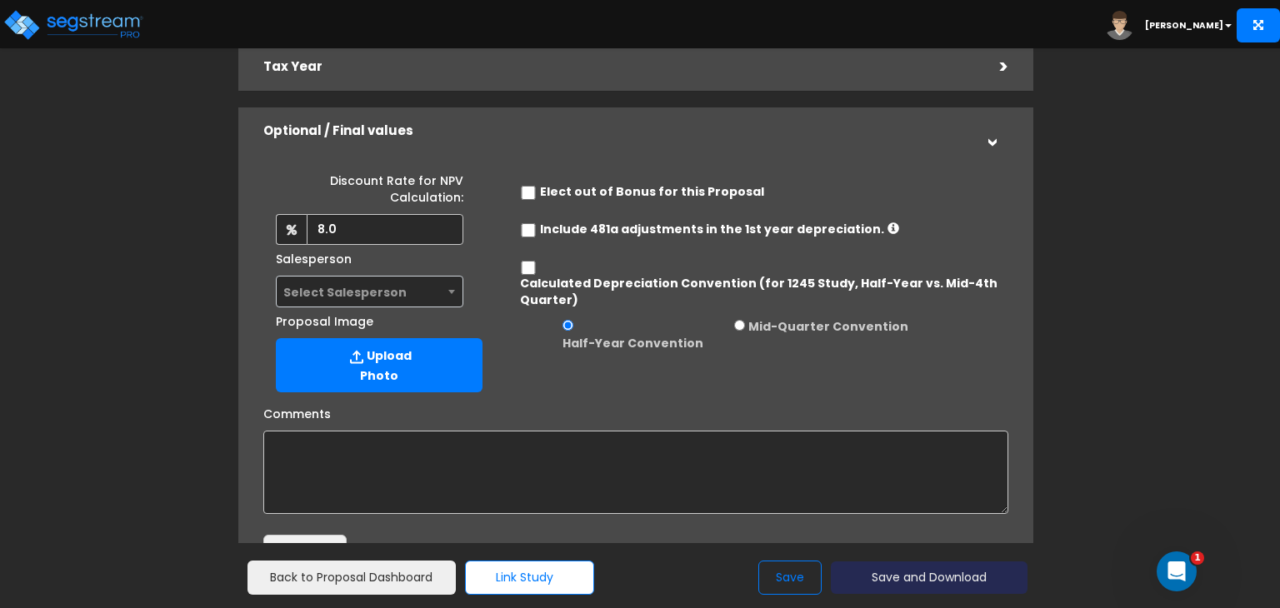
click at [931, 575] on button "Save and Download" at bounding box center [929, 578] width 197 height 33
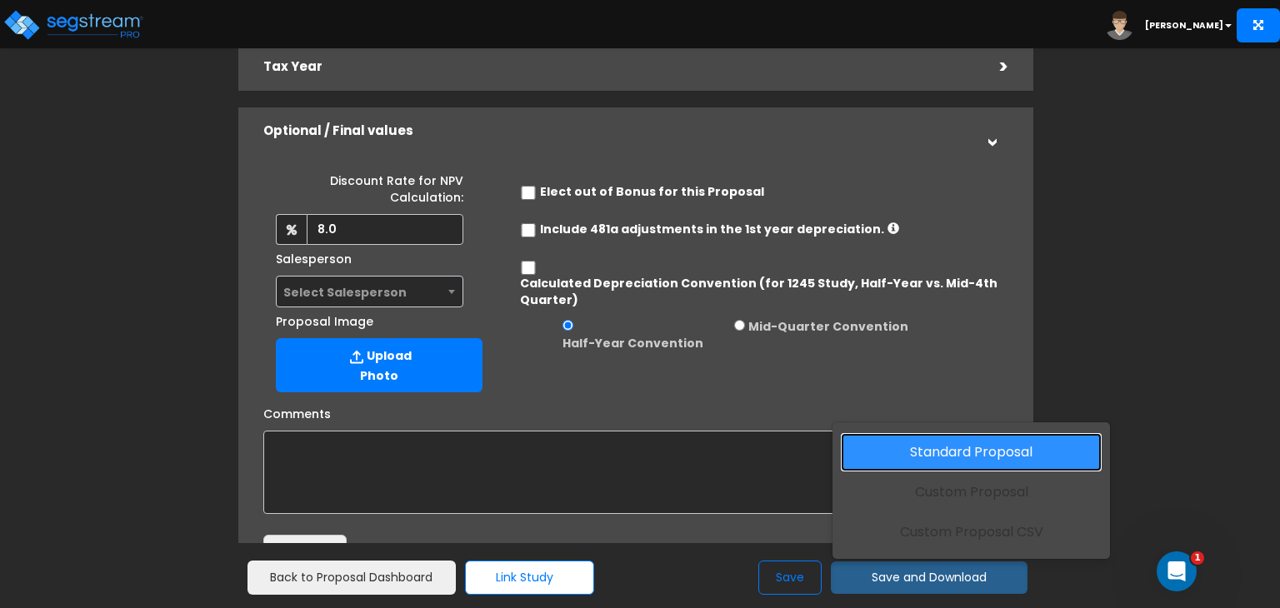
click at [939, 454] on link "Standard Proposal" at bounding box center [971, 452] width 261 height 38
